Goal: Information Seeking & Learning: Find specific fact

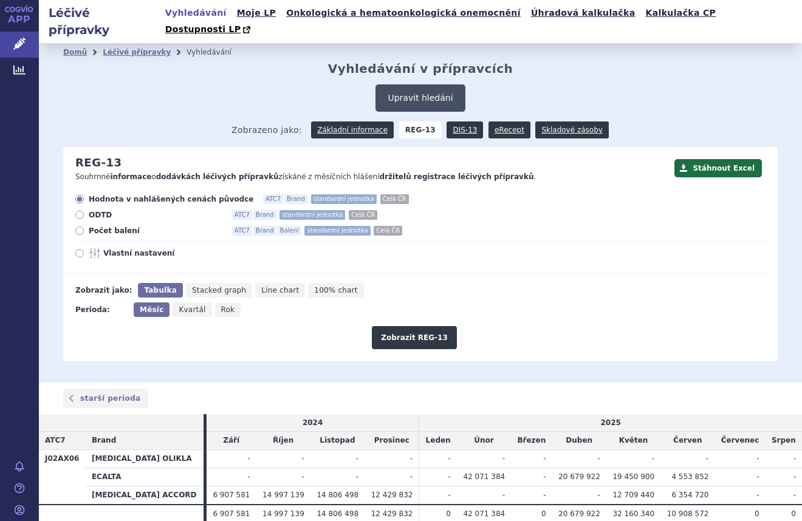
click at [412, 84] on button "Upravit hledání" at bounding box center [420, 97] width 89 height 27
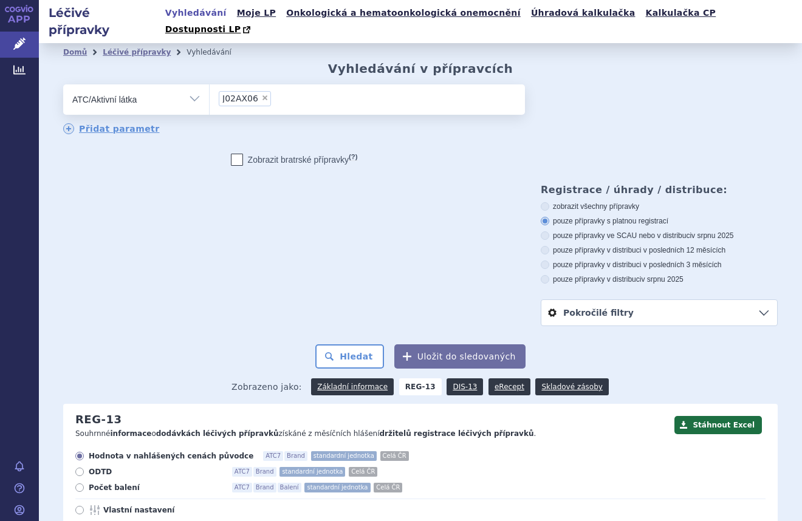
click at [261, 94] on span "×" at bounding box center [264, 97] width 7 height 7
click at [210, 84] on select "J02AX06" at bounding box center [209, 99] width 1 height 30
select select
click at [260, 84] on ul at bounding box center [367, 97] width 315 height 26
click at [210, 84] on select at bounding box center [209, 99] width 1 height 30
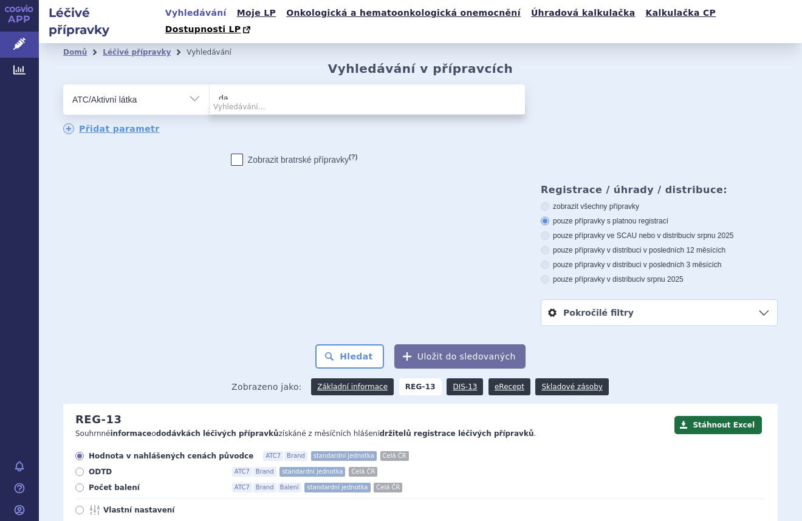
type input "dab"
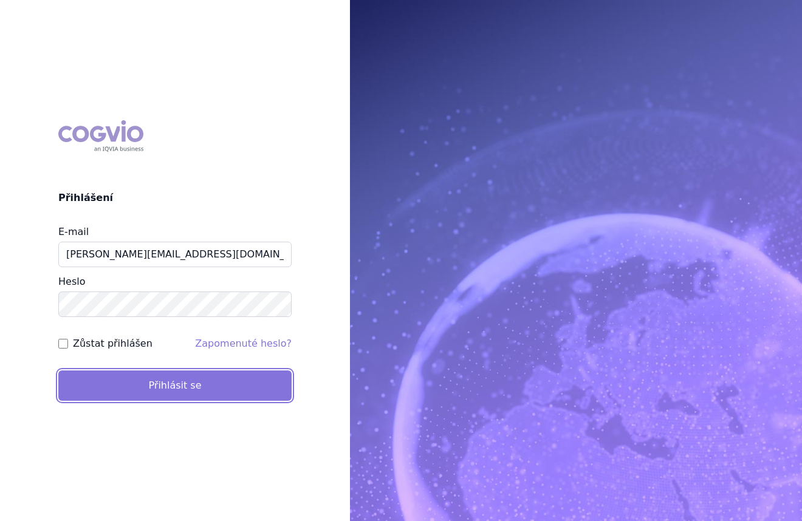
click at [237, 388] on button "Přihlásit se" at bounding box center [174, 386] width 233 height 30
click at [140, 383] on button "Přihlásit se" at bounding box center [174, 386] width 233 height 30
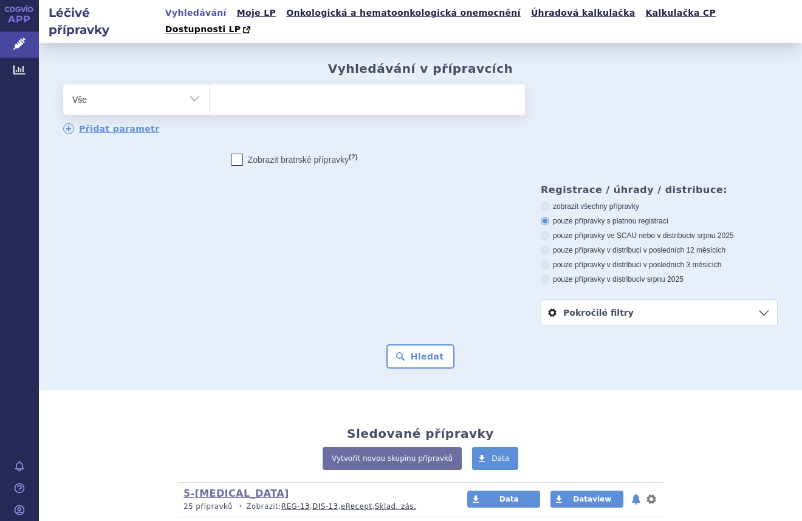
click at [183, 90] on select "Vše Přípravek/SUKL kód MAH VPOIS ATC/Aktivní látka Léková forma Síla" at bounding box center [136, 97] width 146 height 27
select select "filter-atc-group"
click at [63, 84] on select "Vše Přípravek/SUKL kód MAH VPOIS ATC/Aktivní látka Léková forma Síla" at bounding box center [136, 97] width 146 height 27
click at [263, 84] on ul at bounding box center [367, 97] width 315 height 26
click at [210, 84] on select at bounding box center [209, 99] width 1 height 30
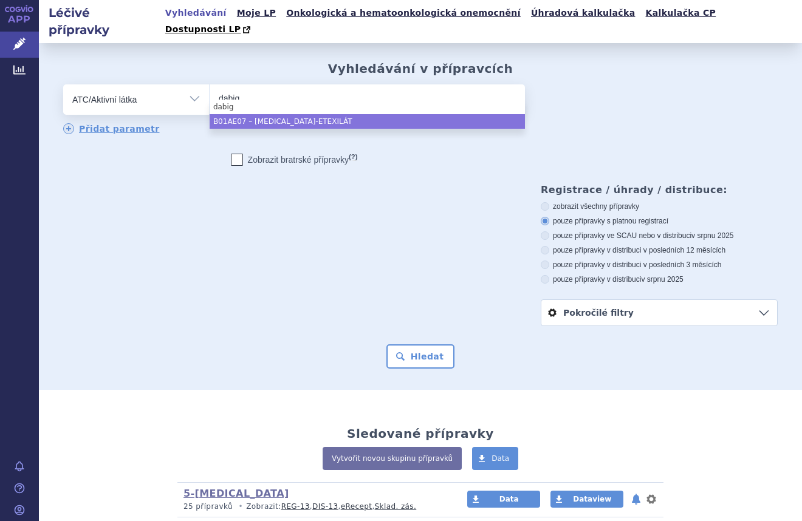
type input "dabig"
select select "B01AE07"
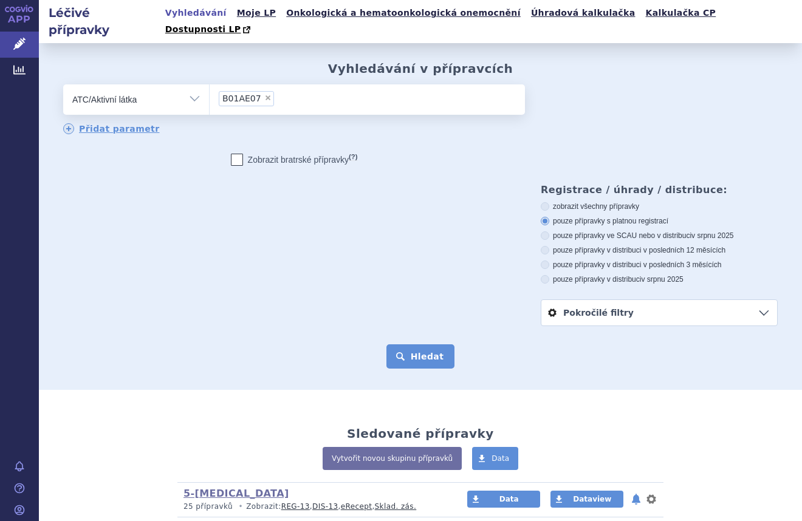
click at [430, 345] on button "Hledat" at bounding box center [420, 357] width 69 height 24
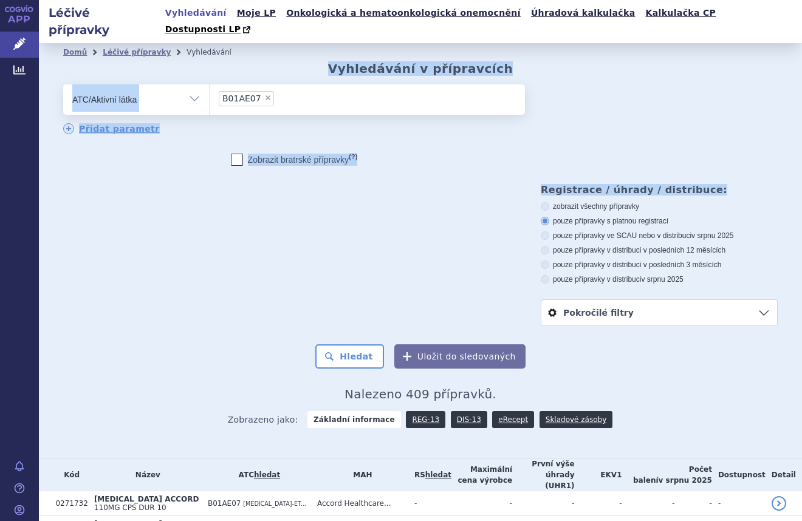
drag, startPoint x: 792, startPoint y: 65, endPoint x: 803, endPoint y: 138, distance: 73.7
click at [801, 138] on html "APP Léčivé přípravky Analytics Notifikace Nápověda Marek Šebrle" at bounding box center [401, 260] width 802 height 521
drag, startPoint x: 803, startPoint y: 138, endPoint x: 761, endPoint y: 86, distance: 67.4
click at [761, 86] on div "odstranit Vše Přípravek/SUKL kód MAH VPOIS ATC/Aktivní látka" at bounding box center [420, 205] width 715 height 242
